Goal: Transaction & Acquisition: Subscribe to service/newsletter

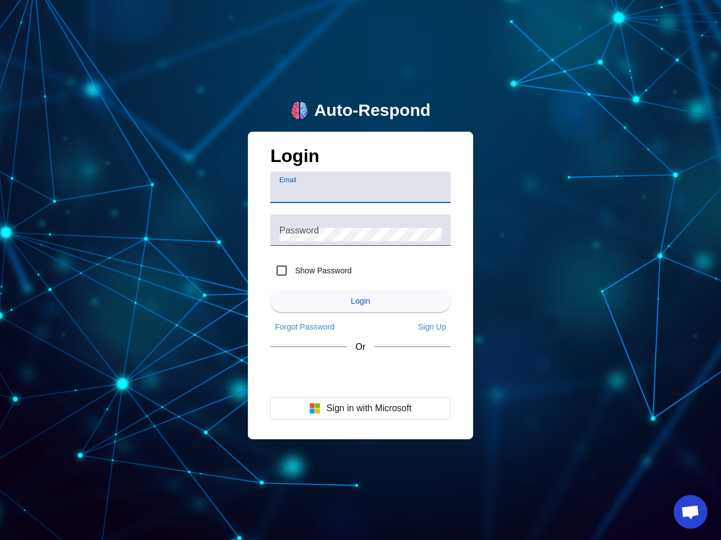
click at [360, 187] on input "Email" at bounding box center [360, 192] width 162 height 14
click at [311, 271] on label "Show Password" at bounding box center [322, 270] width 59 height 11
click at [293, 271] on input "Show Password" at bounding box center [281, 271] width 23 height 23
click at [282, 271] on input "Show Password" at bounding box center [281, 271] width 23 height 23
checkbox input "false"
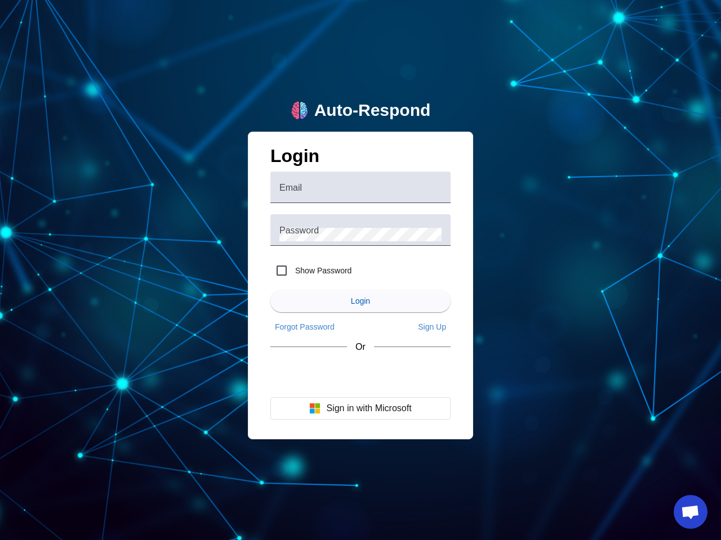
click at [360, 301] on span "Login" at bounding box center [360, 301] width 19 height 9
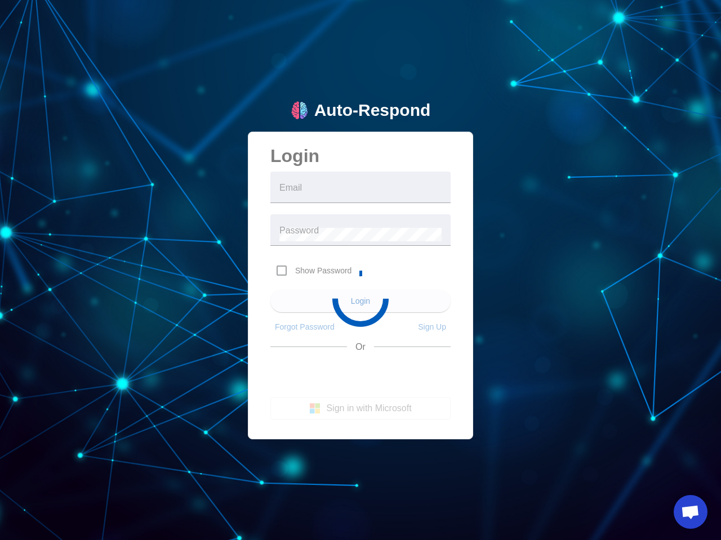
click at [305, 327] on app-main-login "Auto-Respond Login Email Password Show Password Login Forgot Password Sign Up O…" at bounding box center [360, 270] width 721 height 540
click at [432, 327] on app-link "Sign Up" at bounding box center [431, 327] width 37 height 18
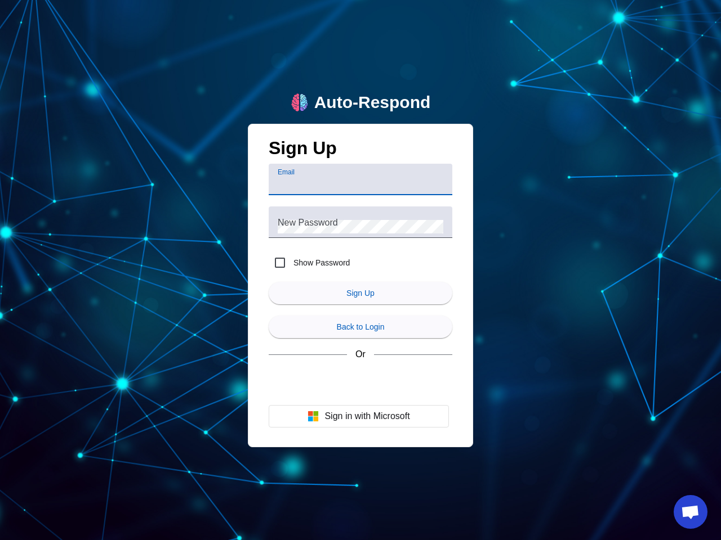
click at [360, 409] on button "Sign in with Microsoft" at bounding box center [359, 416] width 180 height 23
click at [690, 512] on span "Open chat" at bounding box center [690, 514] width 19 height 16
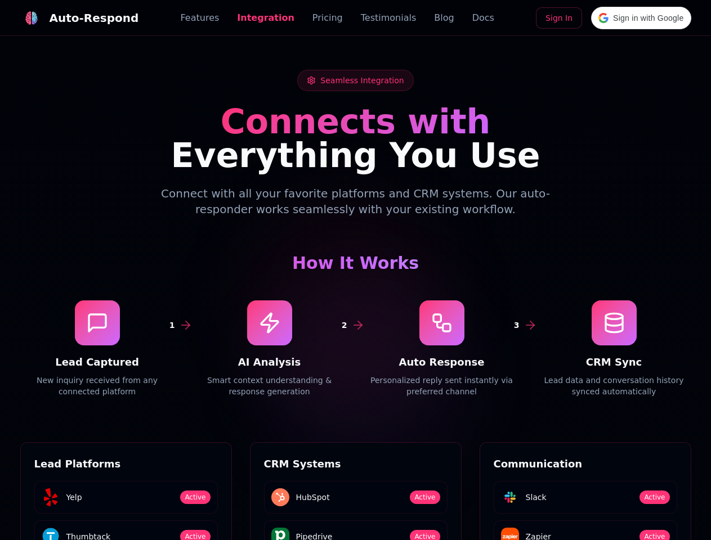
scroll to position [1521, 0]
click at [73, 18] on div "Auto-Respond" at bounding box center [95, 18] width 90 height 16
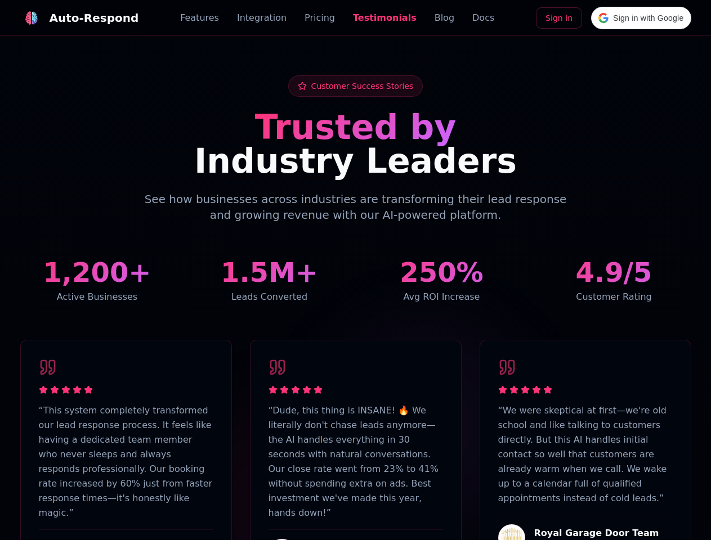
scroll to position [2767, 0]
click at [73, 18] on div "Auto-Respond" at bounding box center [95, 18] width 90 height 16
